Goal: Transaction & Acquisition: Download file/media

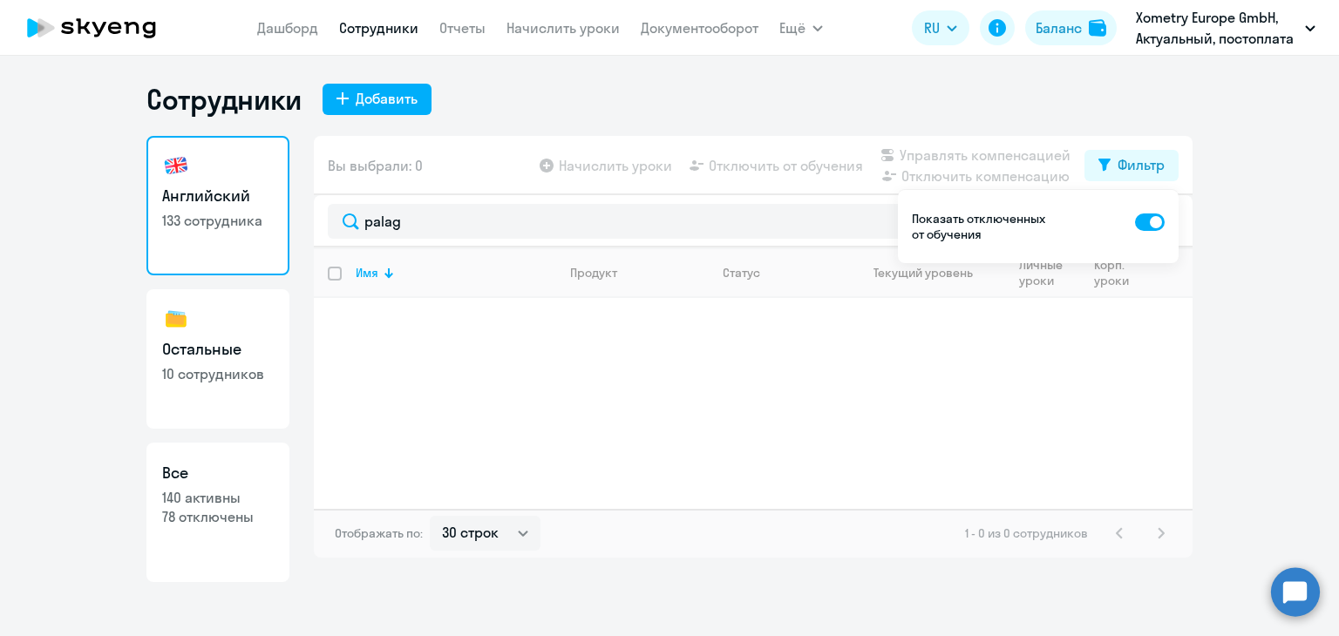
select select "30"
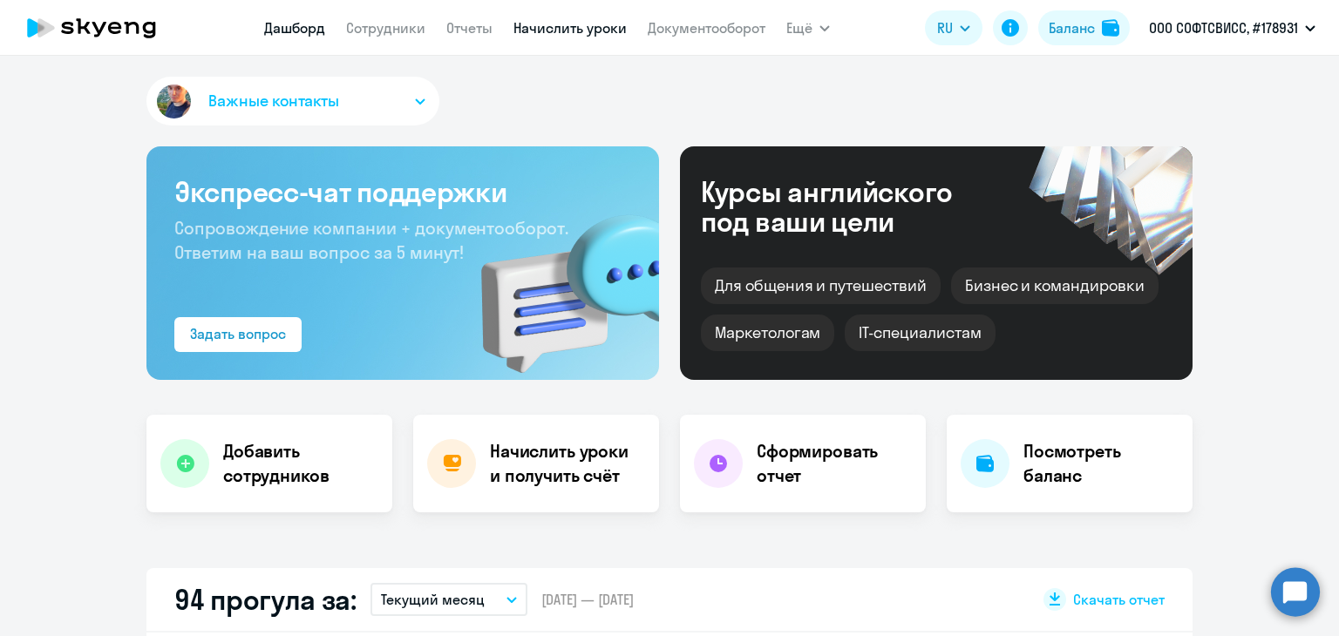
click at [560, 36] on link "Начислить уроки" at bounding box center [569, 27] width 113 height 17
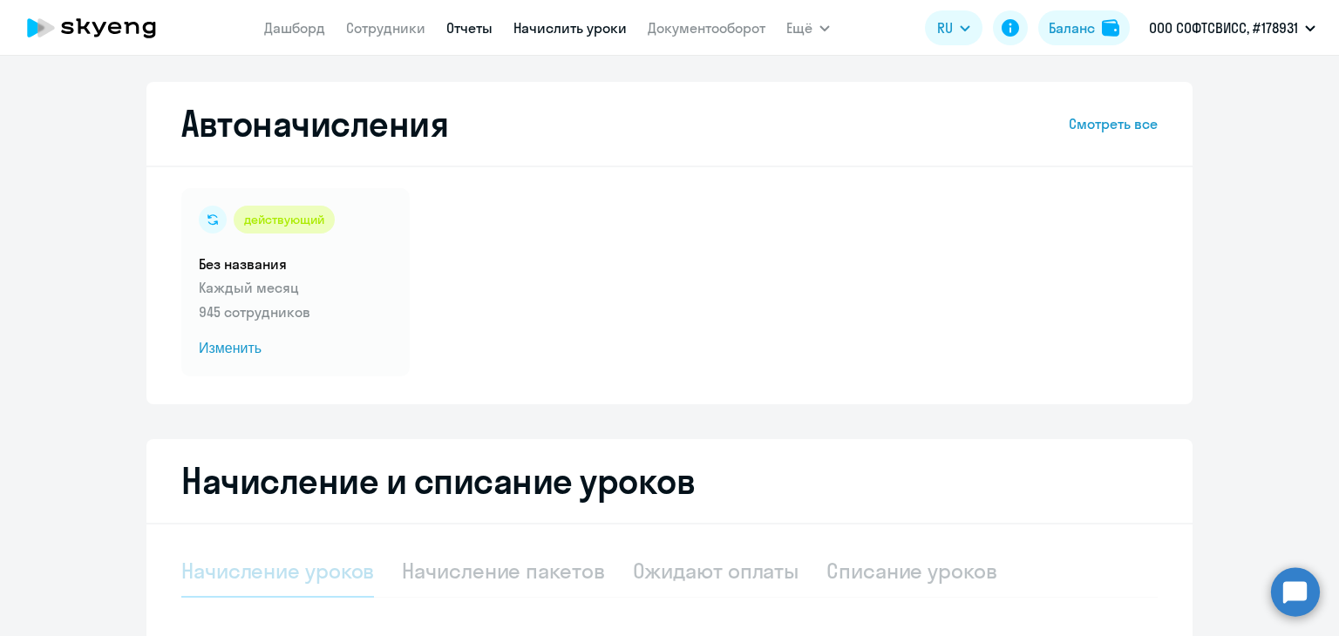
click at [453, 30] on link "Отчеты" at bounding box center [469, 27] width 46 height 17
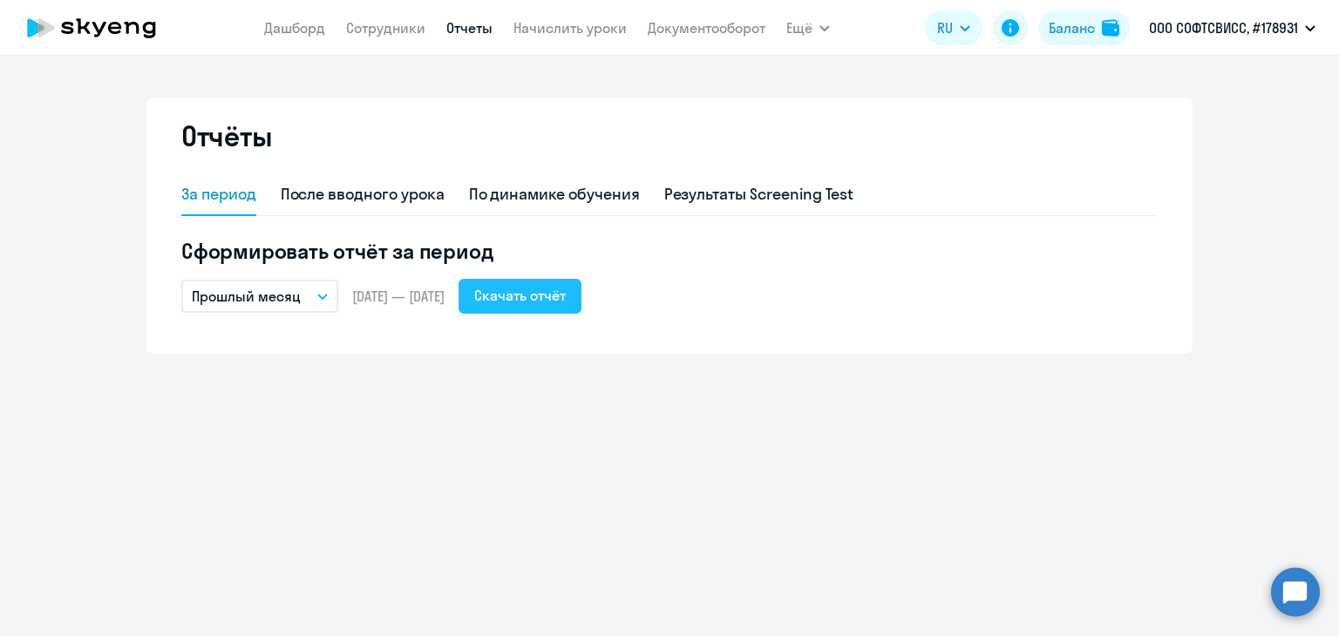
click at [538, 295] on div "Скачать отчёт" at bounding box center [520, 295] width 92 height 21
click at [583, 78] on div "Отчёты За период После вводного урока По динамике обучения Результаты Screening…" at bounding box center [669, 346] width 1339 height 581
click at [601, 187] on div "По динамике обучения" at bounding box center [554, 194] width 171 height 23
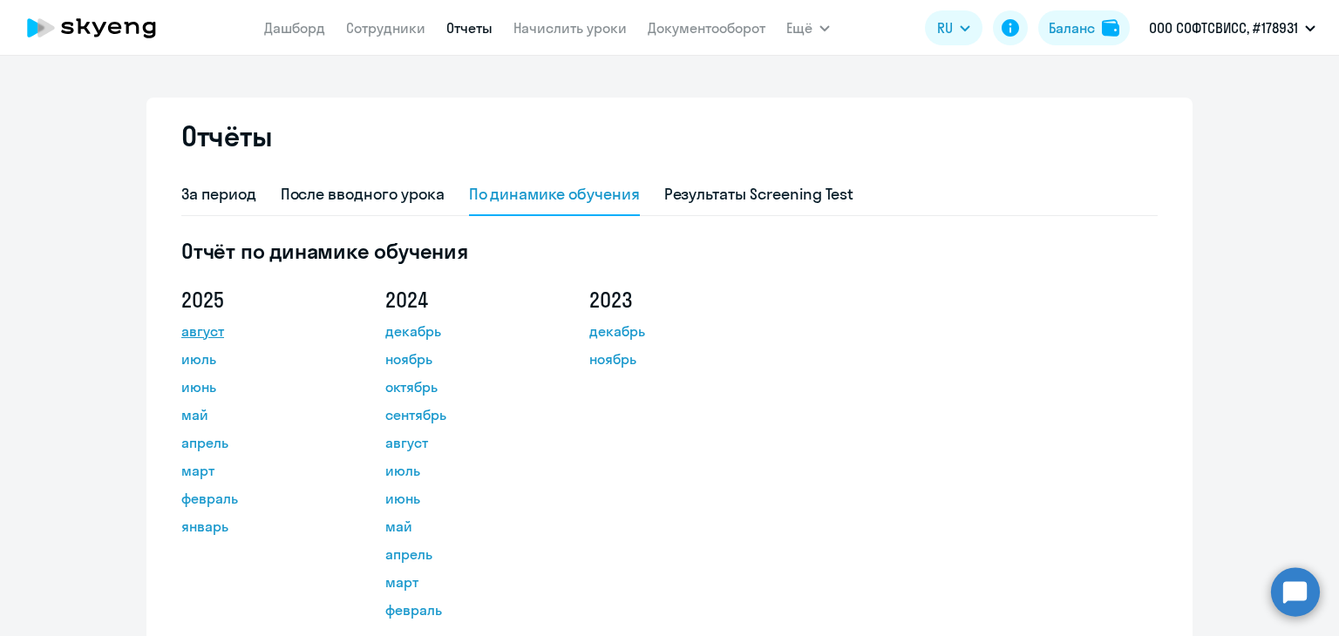
click at [196, 334] on link "август" at bounding box center [259, 331] width 157 height 21
